Goal: Navigation & Orientation: Find specific page/section

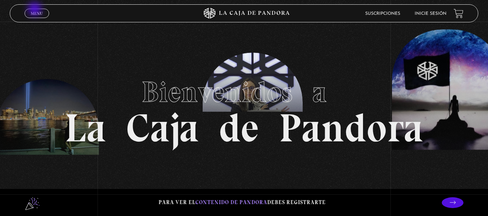
click at [35, 10] on link "Menu Cerrar" at bounding box center [37, 13] width 25 height 9
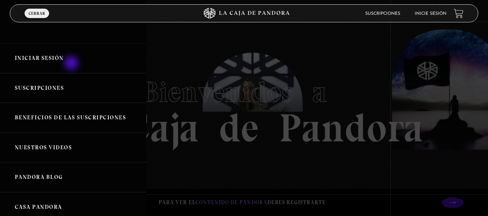
click at [72, 64] on link "Iniciar Sesión" at bounding box center [73, 58] width 146 height 30
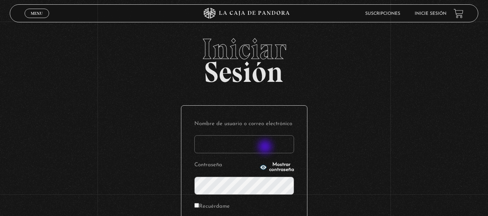
click at [266, 148] on input "Nombre de usuario o correo electrónico" at bounding box center [244, 144] width 100 height 18
type input "[EMAIL_ADDRESS][DOMAIN_NAME]"
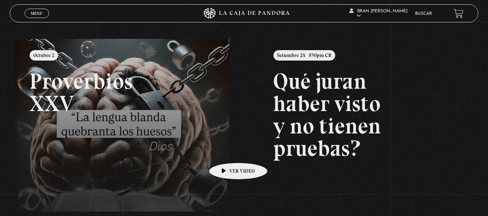
scroll to position [74, 0]
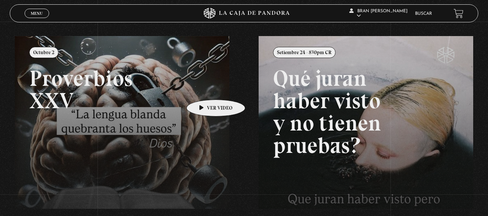
click at [204, 89] on link at bounding box center [259, 144] width 488 height 216
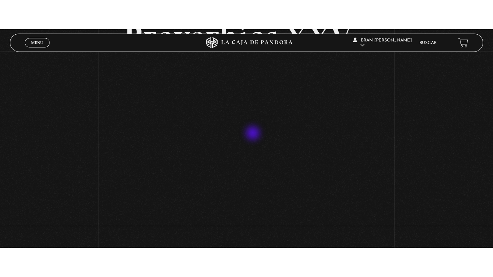
scroll to position [67, 0]
